Goal: Task Accomplishment & Management: Complete application form

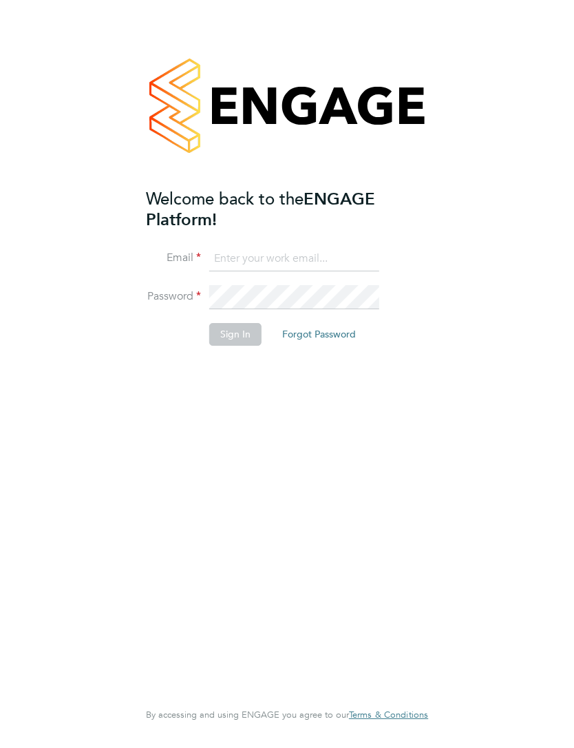
type input "[EMAIL_ADDRESS][DOMAIN_NAME]"
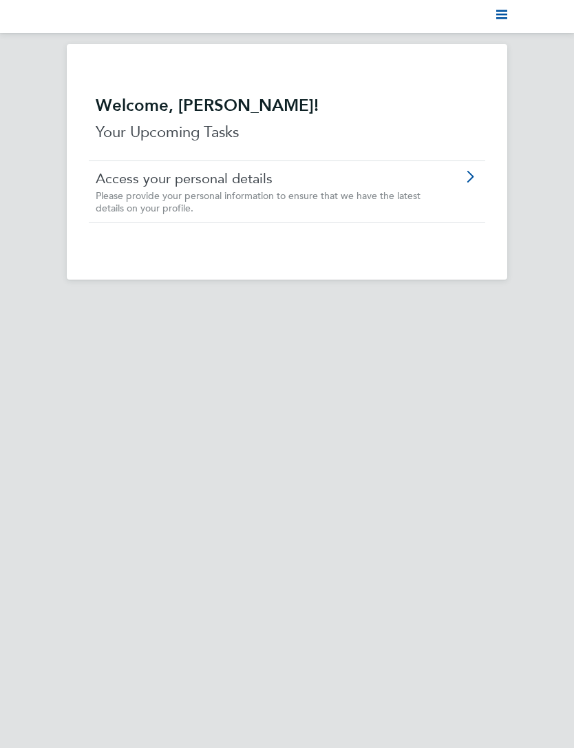
click at [496, 173] on div "Welcome, [PERSON_NAME]! Your Upcoming Tasks Access your personal details Please…" at bounding box center [287, 161] width 441 height 235
click at [476, 176] on icon at bounding box center [469, 176] width 17 height 11
click at [503, 17] on icon "Main navigation" at bounding box center [501, 14] width 11 height 11
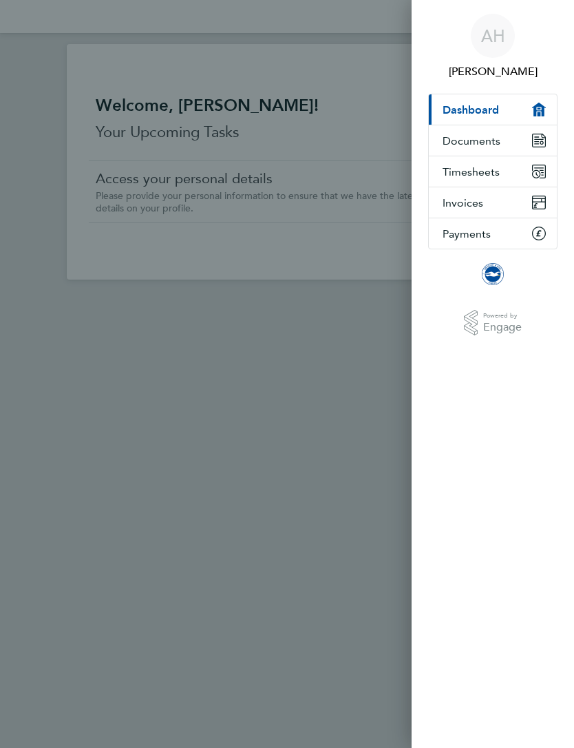
click at [501, 176] on button "Timesheets" at bounding box center [493, 171] width 128 height 30
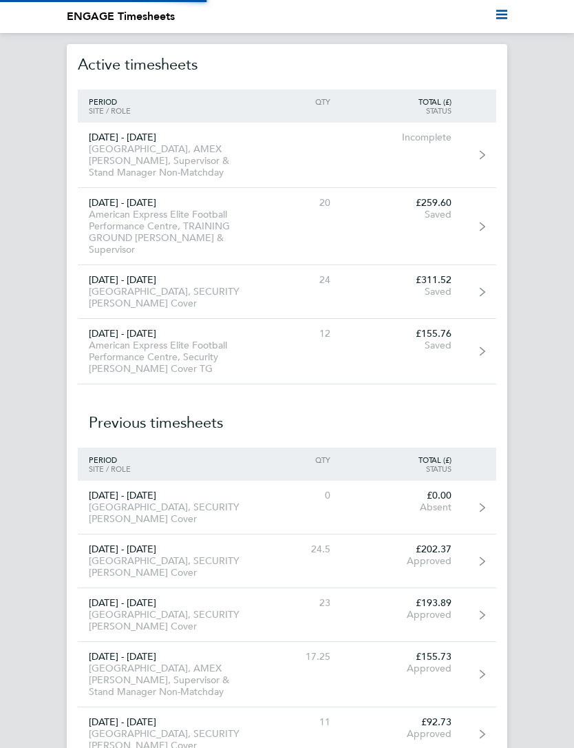
click at [476, 288] on link "[DATE] - [DATE] [GEOGRAPHIC_DATA], SECURITY [PERSON_NAME] Cover 24 £311.52 Saved" at bounding box center [287, 292] width 419 height 54
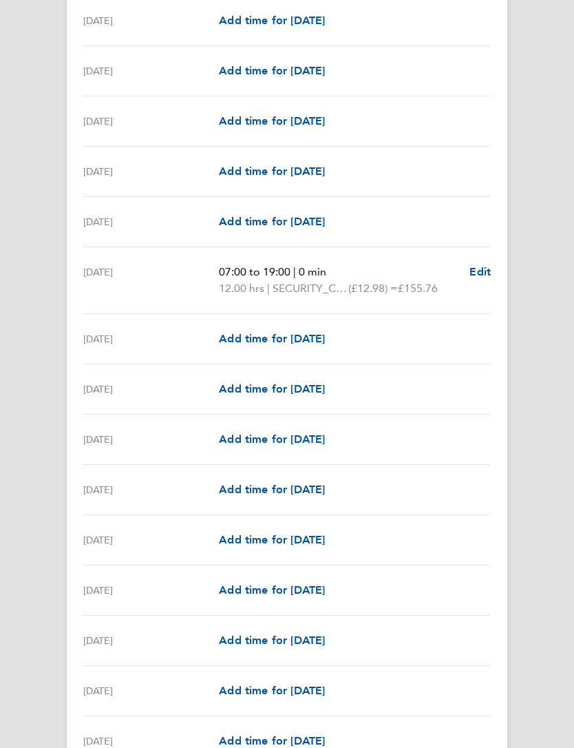
scroll to position [1155, 0]
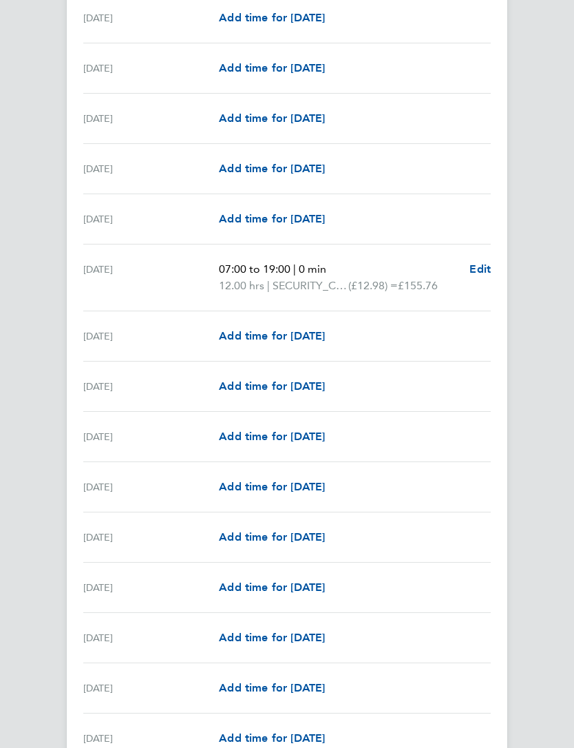
click at [325, 443] on span "Add time for Wed 24 Sep" at bounding box center [272, 436] width 106 height 13
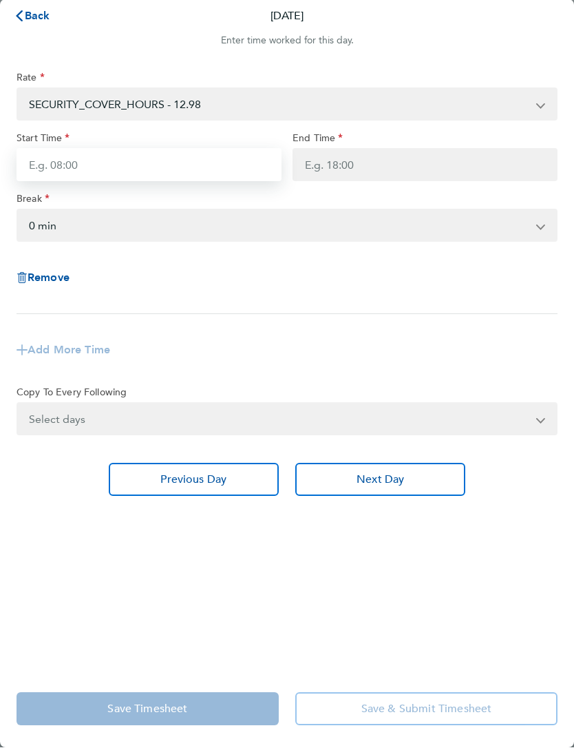
click at [184, 166] on input "Start Time" at bounding box center [149, 165] width 265 height 33
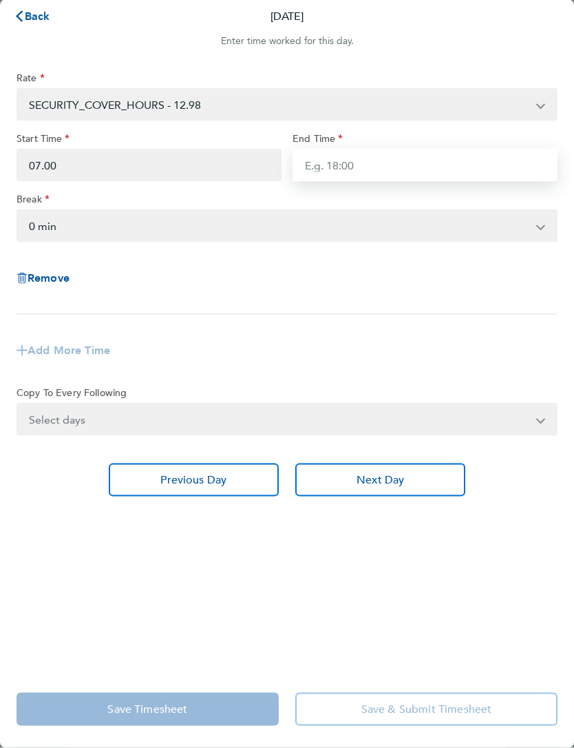
click at [366, 165] on input "End Time" at bounding box center [425, 165] width 265 height 33
type input "07:00"
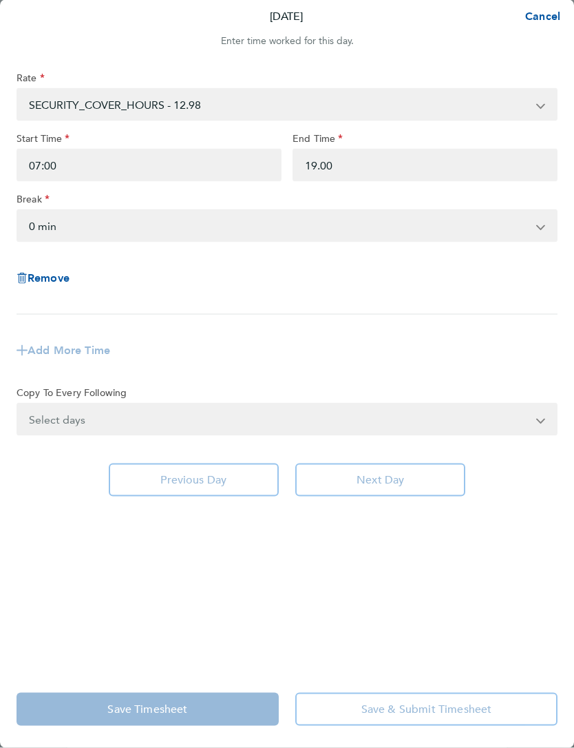
click at [402, 329] on app-timesheet-line-form-group "Rate SECURITY_COVER_HOURS - 12.98 Start Time 07:00 End Time 19.00 Break 0 min 1…" at bounding box center [287, 224] width 541 height 304
type input "19:00"
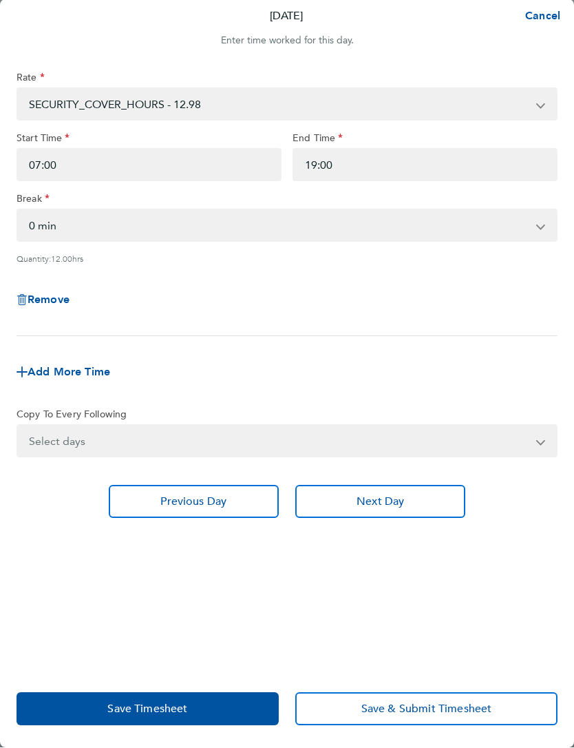
click at [176, 709] on span "Save Timesheet" at bounding box center [147, 709] width 80 height 14
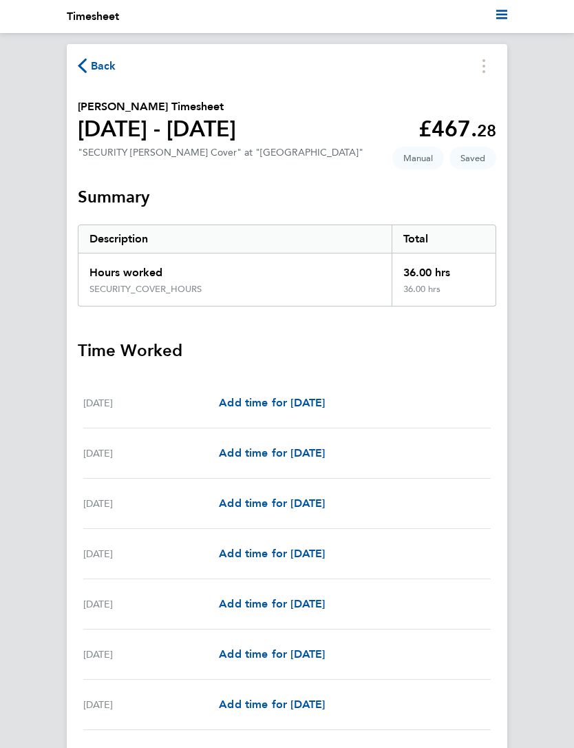
click at [85, 67] on icon "button" at bounding box center [82, 66] width 9 height 14
